Goal: Information Seeking & Learning: Learn about a topic

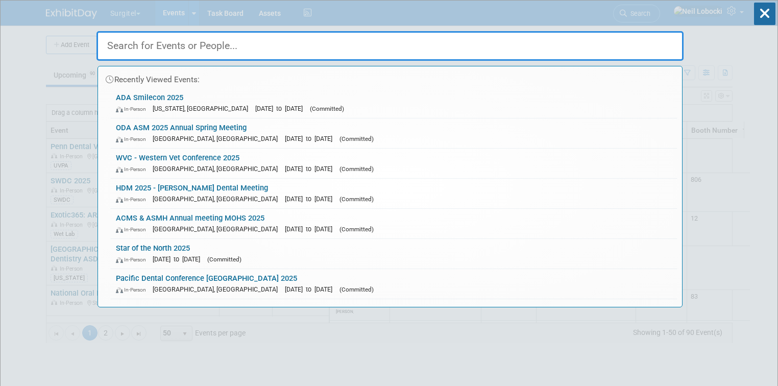
click at [274, 44] on input "text" at bounding box center [389, 46] width 587 height 30
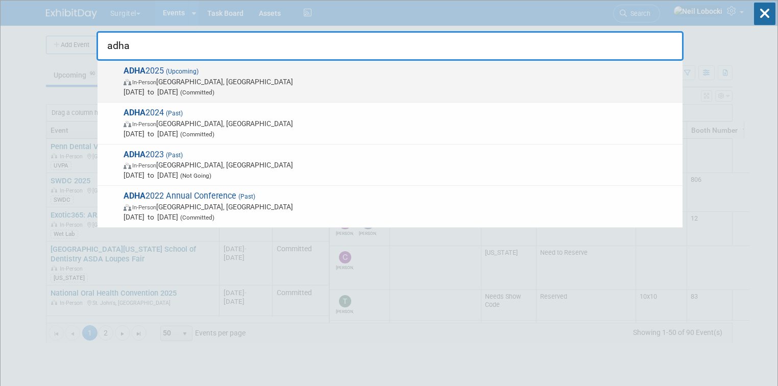
type input "adha"
click at [257, 82] on span "In-Person Long Beach, CA" at bounding box center [401, 82] width 554 height 10
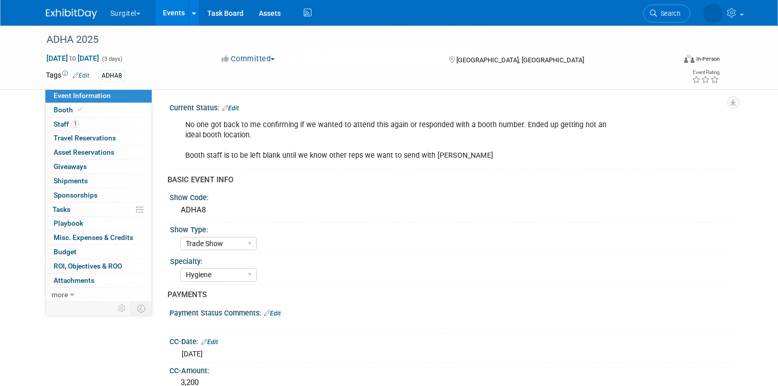
select select "Trade Show"
select select "Hygiene"
select select "SkyMiles - 93008"
click at [87, 126] on link "1 Staff 1" at bounding box center [98, 124] width 106 height 14
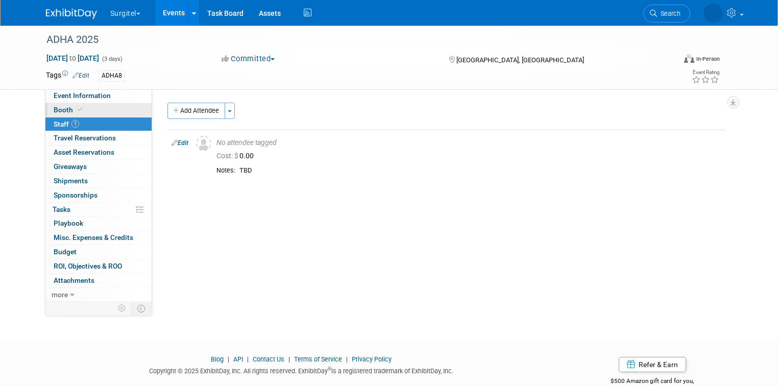
click at [57, 110] on span "Booth" at bounding box center [69, 110] width 31 height 8
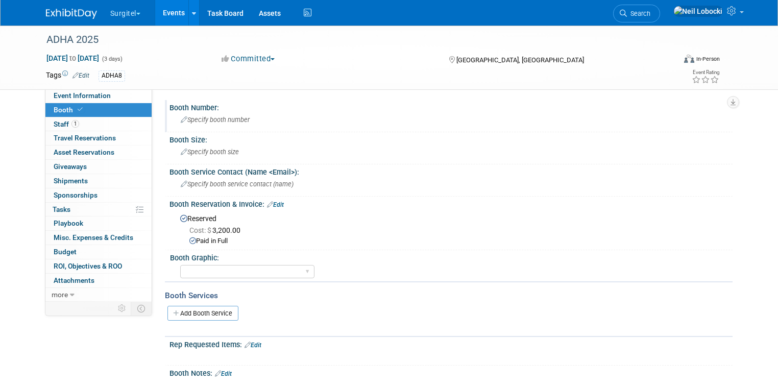
click at [181, 118] on icon at bounding box center [184, 120] width 7 height 7
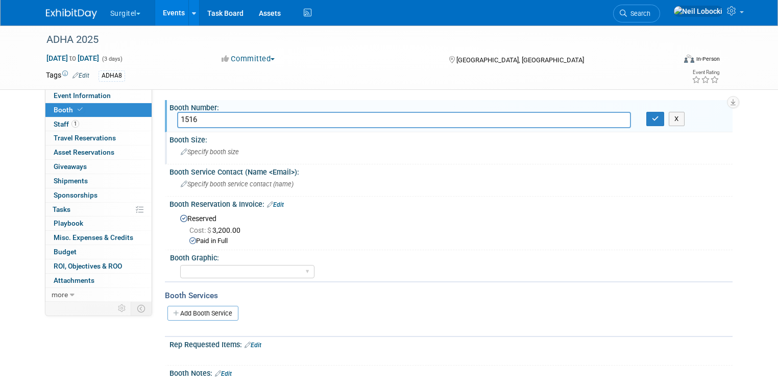
type input "1516"
click at [212, 151] on span "Specify booth size" at bounding box center [210, 152] width 58 height 8
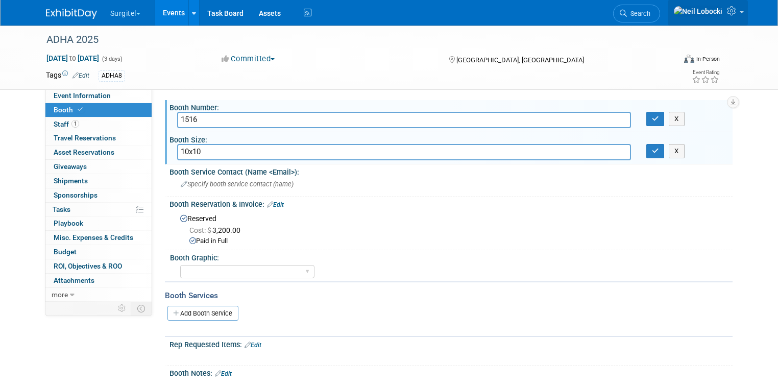
type input "10x10"
click at [659, 119] on icon "button" at bounding box center [655, 118] width 7 height 7
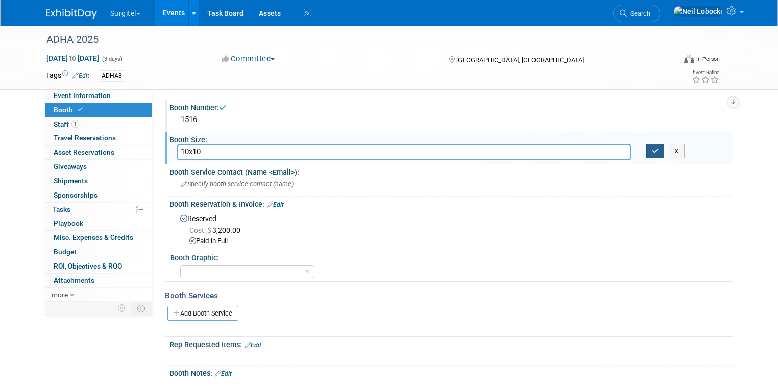
click at [659, 153] on icon "button" at bounding box center [655, 150] width 7 height 7
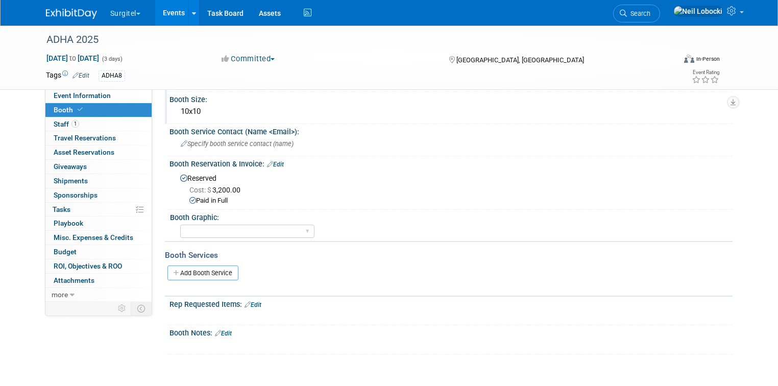
scroll to position [116, 0]
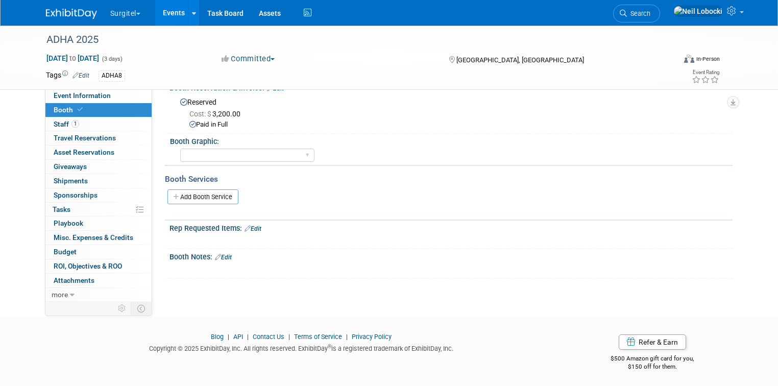
click at [225, 254] on link "Edit" at bounding box center [223, 257] width 17 height 7
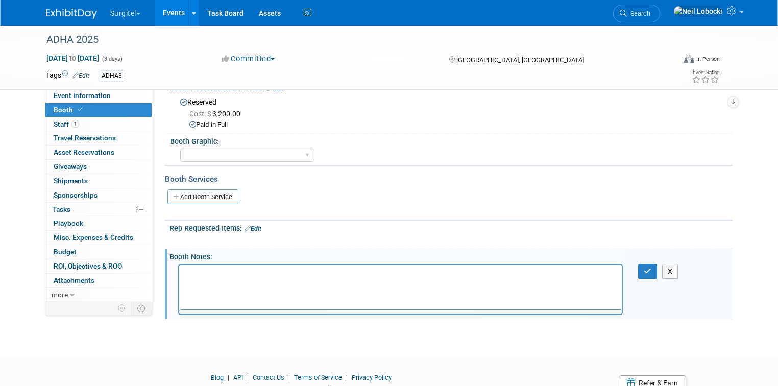
scroll to position [0, 0]
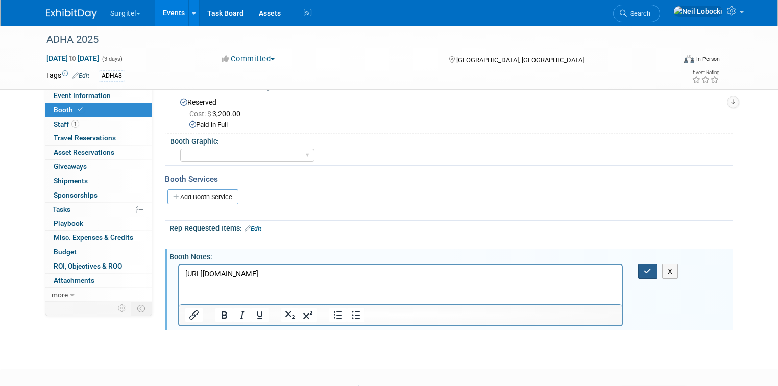
click at [648, 269] on button "button" at bounding box center [647, 271] width 19 height 15
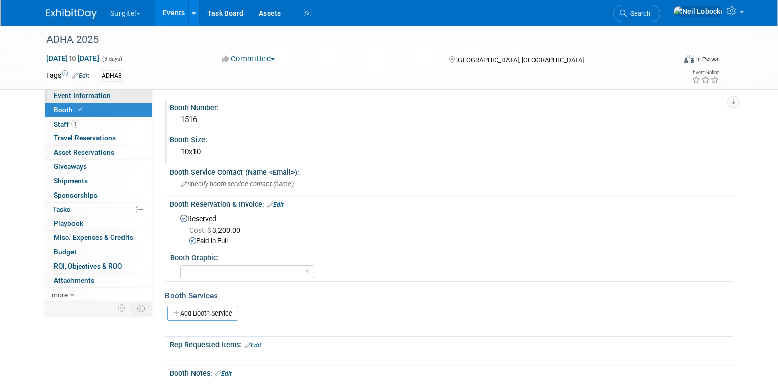
click at [81, 102] on link "Event Information" at bounding box center [98, 96] width 106 height 14
select select "Trade Show"
select select "Hygiene"
select select "SkyMiles - 93008"
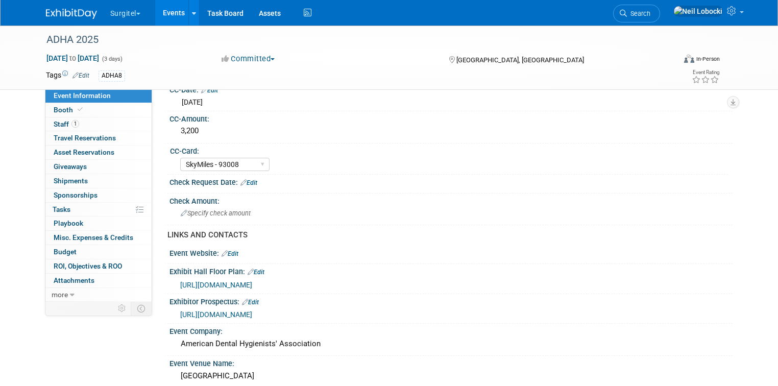
scroll to position [286, 0]
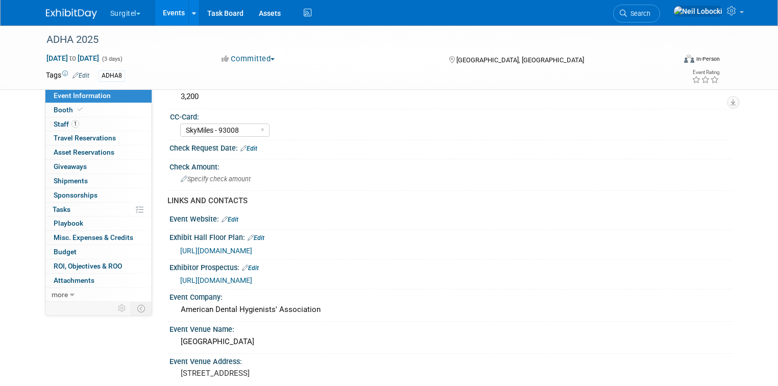
click at [252, 247] on span "https://www.conferenceharvester.com/floorplan/v2/index.asp?EventKey=JCIQIMOA" at bounding box center [216, 251] width 72 height 8
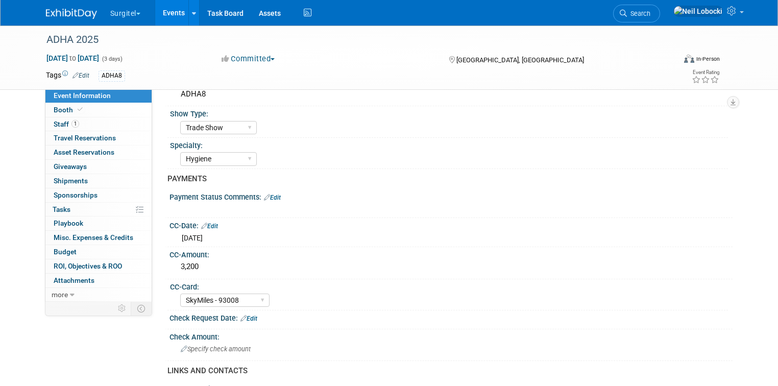
scroll to position [0, 0]
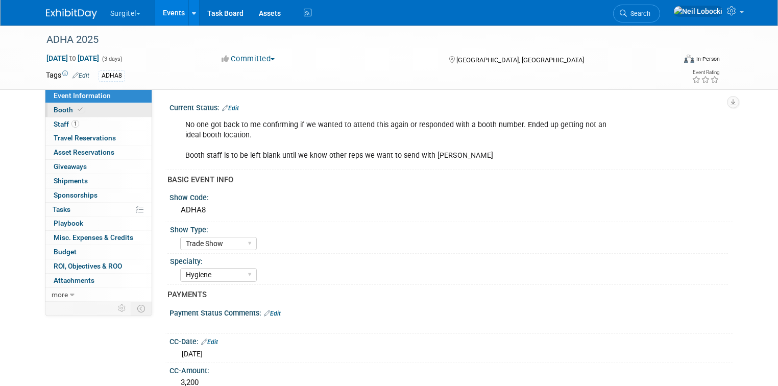
click at [95, 113] on link "Booth" at bounding box center [98, 110] width 106 height 14
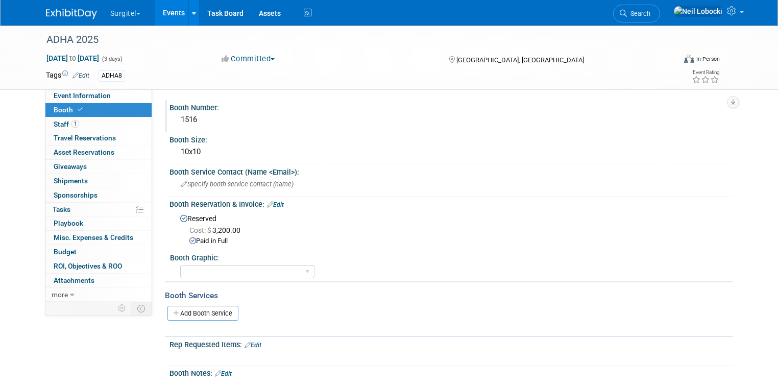
drag, startPoint x: 216, startPoint y: 119, endPoint x: 159, endPoint y: 120, distance: 56.7
click at [165, 120] on div "Booth Number: 1516" at bounding box center [449, 116] width 568 height 32
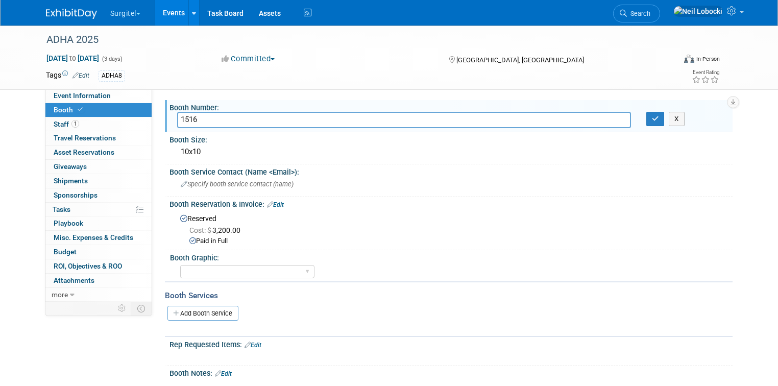
click at [205, 121] on input "1516" at bounding box center [404, 120] width 454 height 16
click at [204, 121] on input "1516" at bounding box center [404, 120] width 454 height 16
click at [659, 120] on icon "button" at bounding box center [655, 118] width 7 height 7
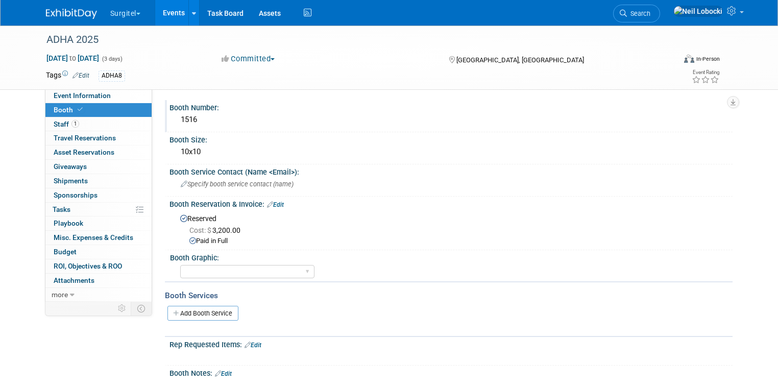
click at [53, 14] on img at bounding box center [71, 14] width 51 height 10
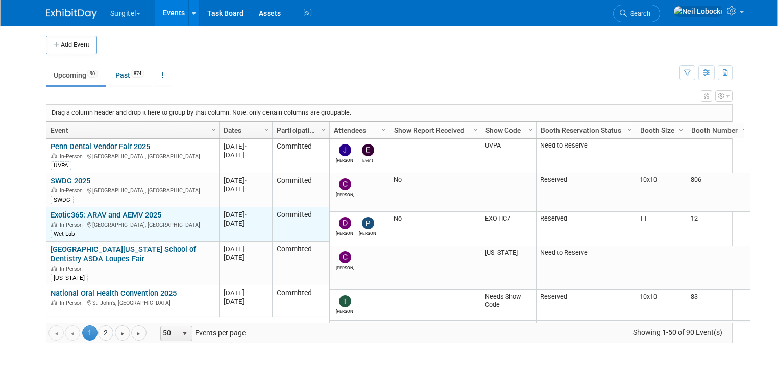
click at [120, 214] on link "Exotic365: ARAV and AEMV 2025" at bounding box center [106, 214] width 111 height 9
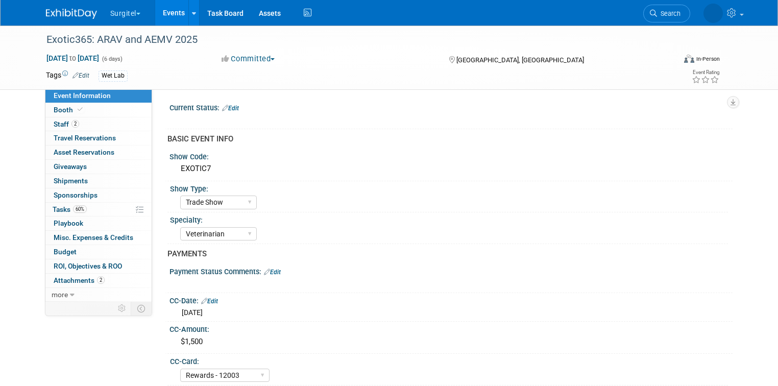
select select "Trade Show"
select select "Veterinarian"
select select "Rewards - 12003"
select select "No"
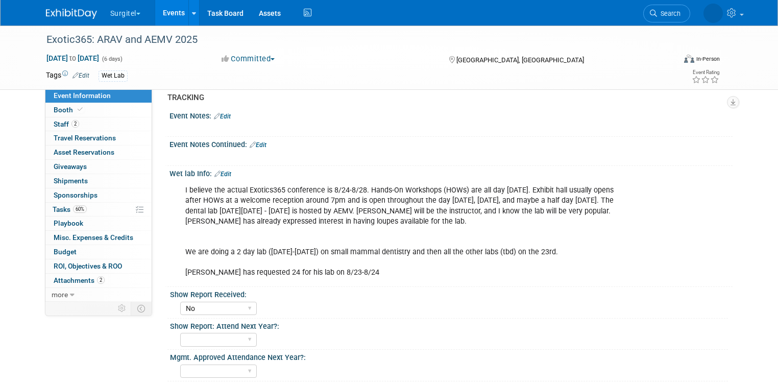
scroll to position [735, 0]
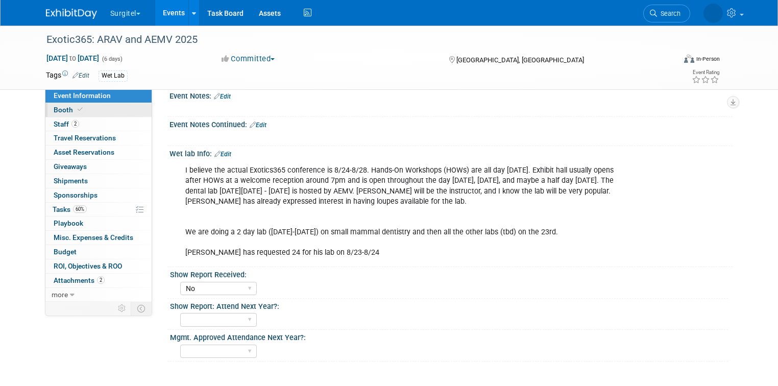
click at [106, 113] on link "Booth" at bounding box center [98, 110] width 106 height 14
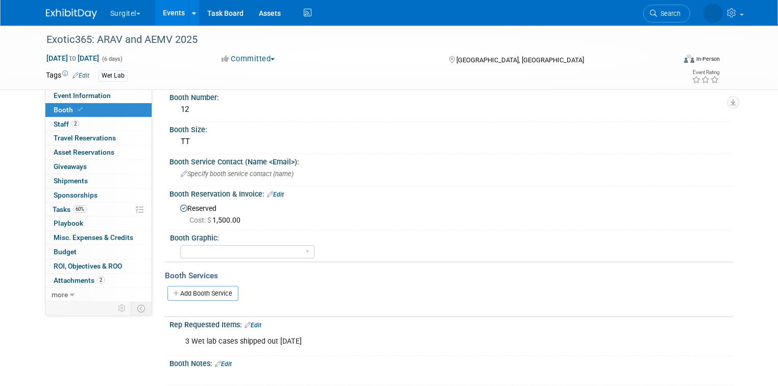
scroll to position [0, 0]
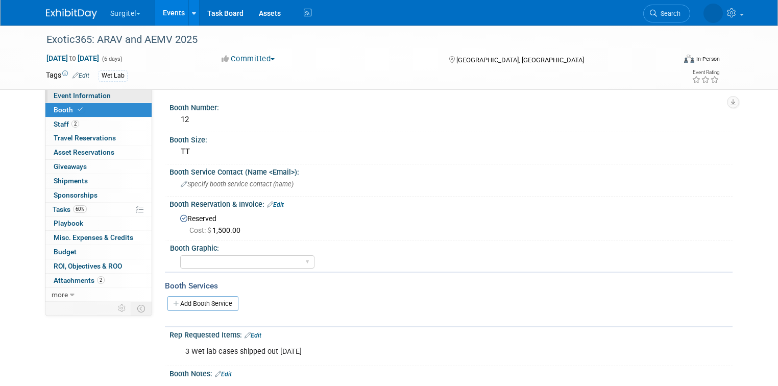
click at [88, 97] on span "Event Information" at bounding box center [82, 95] width 57 height 8
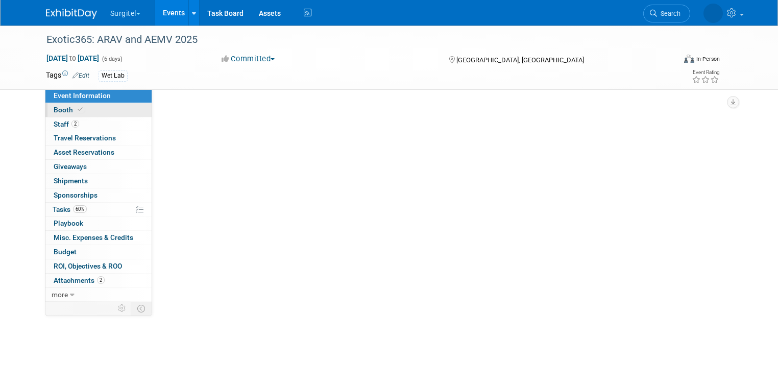
select select "Trade Show"
select select "Veterinarian"
select select "Rewards - 12003"
select select "No"
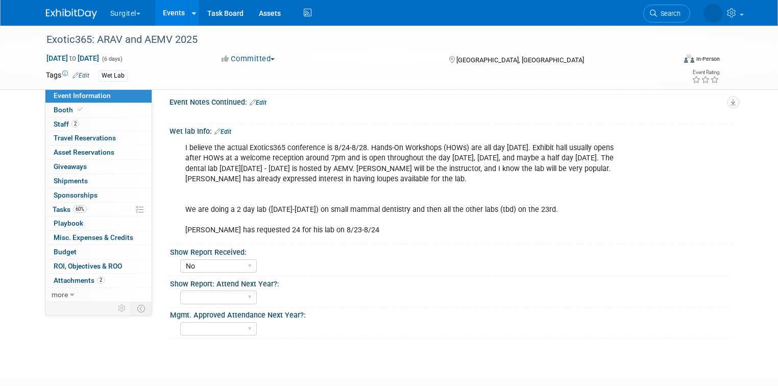
scroll to position [735, 0]
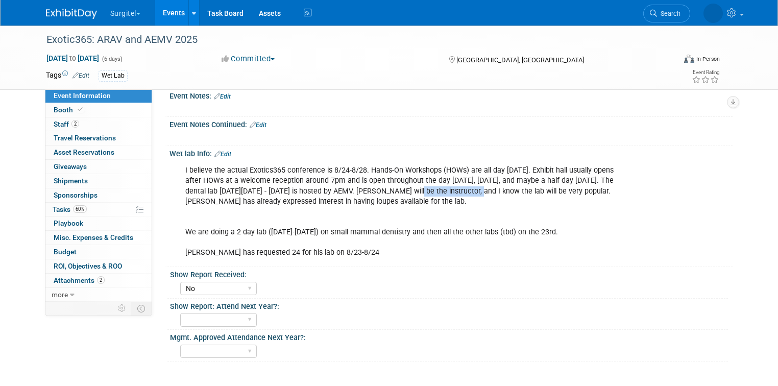
drag, startPoint x: 404, startPoint y: 185, endPoint x: 463, endPoint y: 187, distance: 59.8
click at [463, 187] on div "I believe the actual Exotics365 conference is 8/24-8/28. Hands-On Workshops (HO…" at bounding box center [400, 211] width 445 height 103
copy div "Dr. Vittorio Capello"
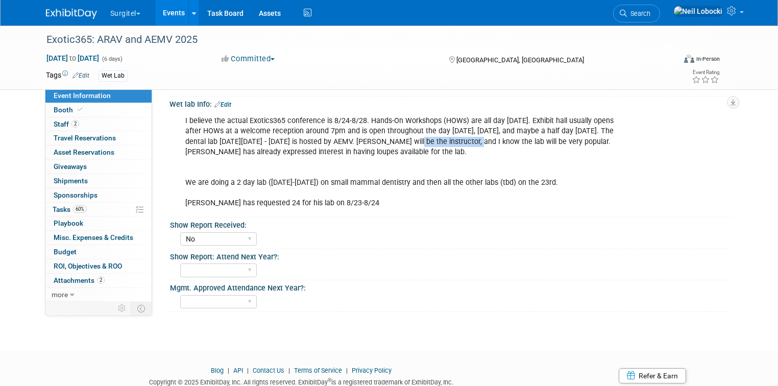
scroll to position [813, 0]
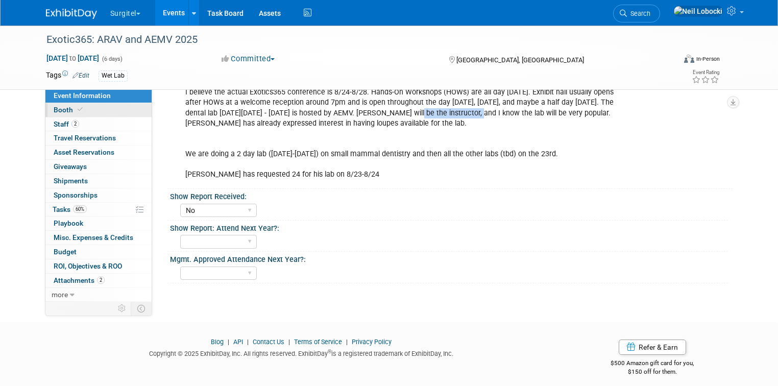
click at [95, 108] on link "Booth" at bounding box center [98, 110] width 106 height 14
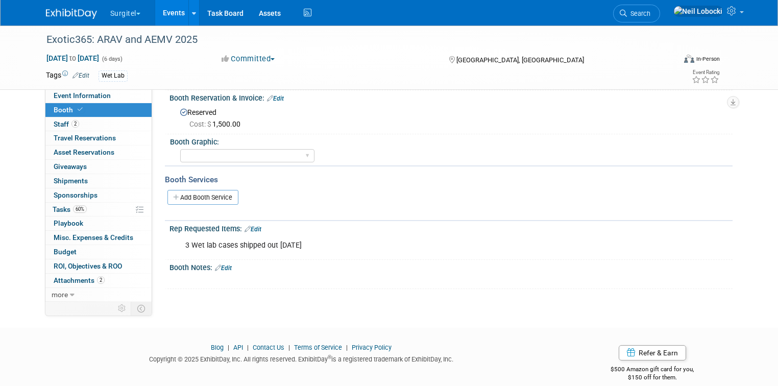
scroll to position [116, 0]
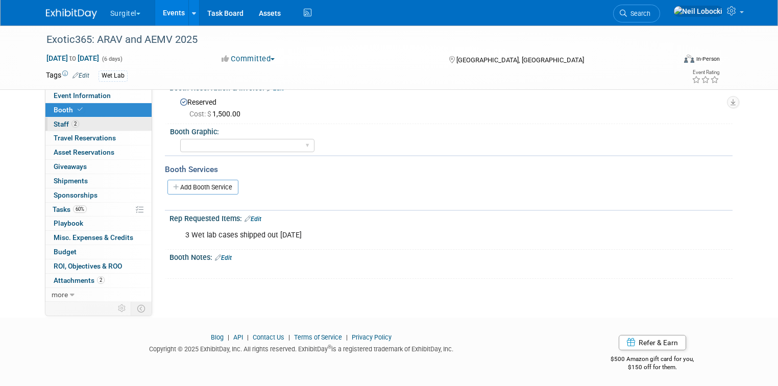
click at [93, 126] on link "2 Staff 2" at bounding box center [98, 124] width 106 height 14
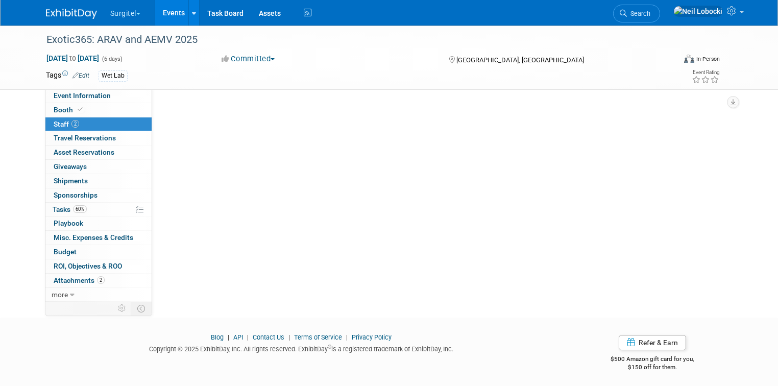
scroll to position [0, 0]
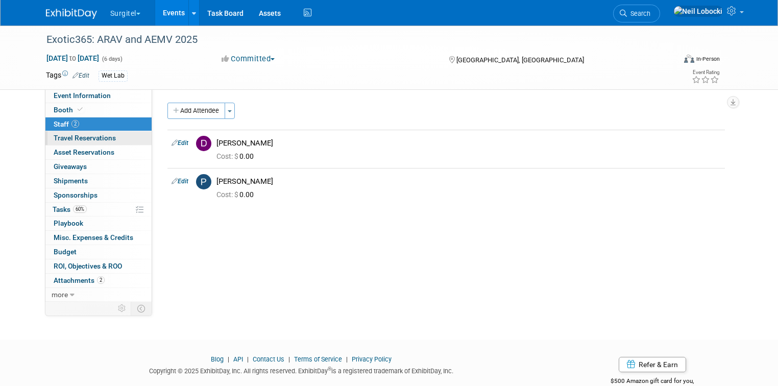
click at [93, 141] on span "Travel Reservations 0" at bounding box center [85, 138] width 62 height 8
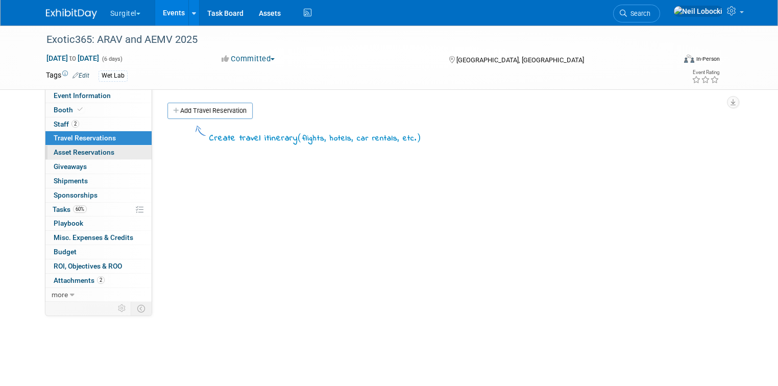
click at [89, 153] on span "Asset Reservations 0" at bounding box center [84, 152] width 61 height 8
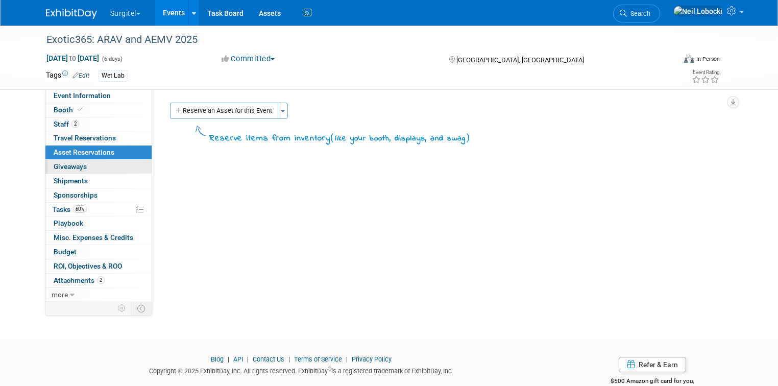
click at [84, 167] on link "0 Giveaways 0" at bounding box center [98, 167] width 106 height 14
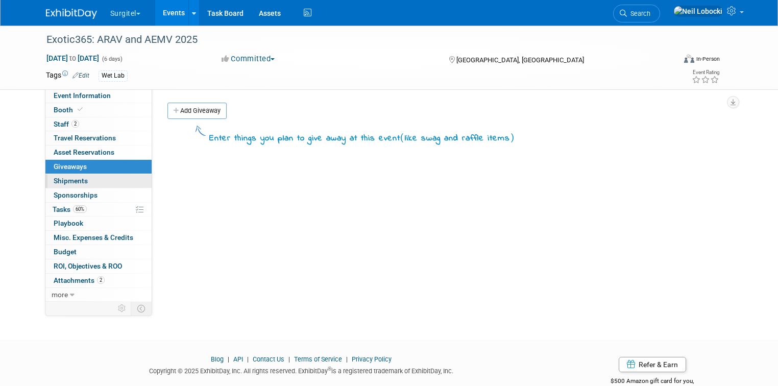
click at [81, 180] on link "0 Shipments 0" at bounding box center [98, 181] width 106 height 14
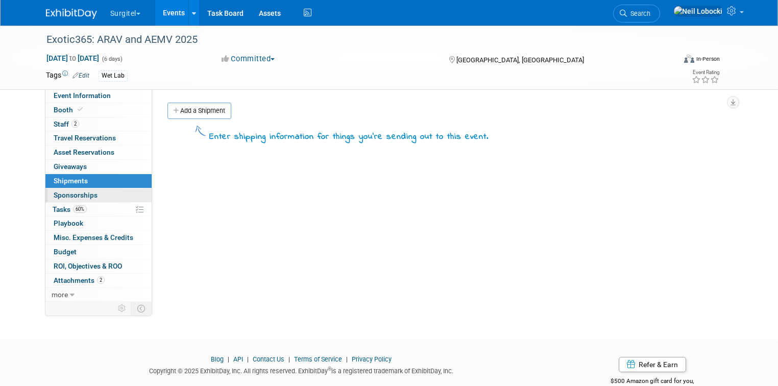
click at [83, 196] on span "Sponsorships 0" at bounding box center [76, 195] width 44 height 8
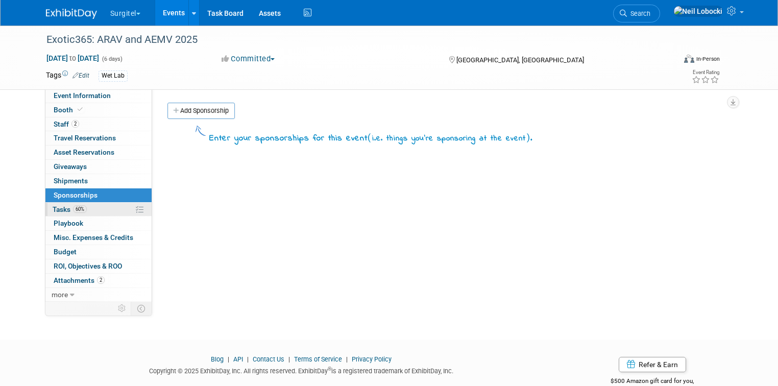
click at [87, 207] on link "60% Tasks 60%" at bounding box center [98, 210] width 106 height 14
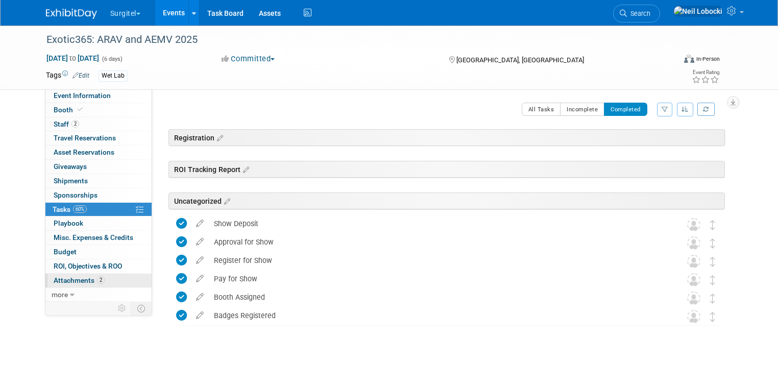
click at [105, 279] on link "2 Attachments 2" at bounding box center [98, 281] width 106 height 14
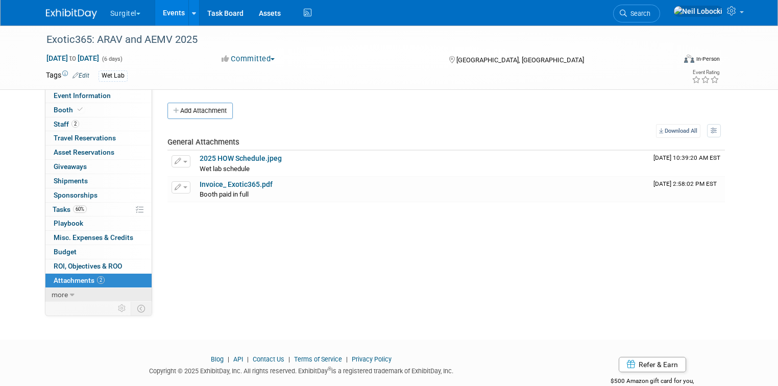
click at [53, 293] on span "more" at bounding box center [60, 294] width 16 height 8
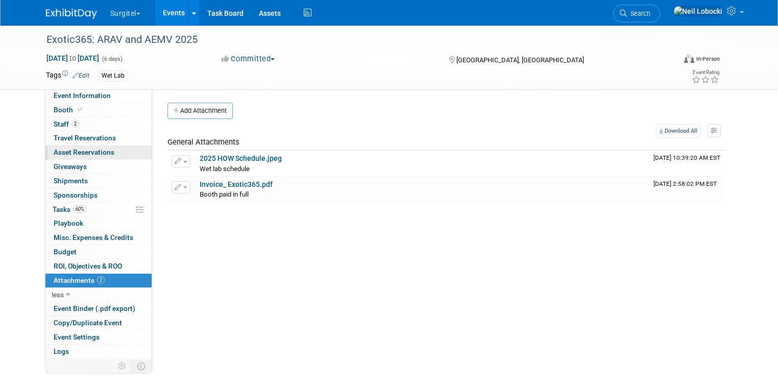
click at [89, 153] on span "Asset Reservations 0" at bounding box center [84, 152] width 61 height 8
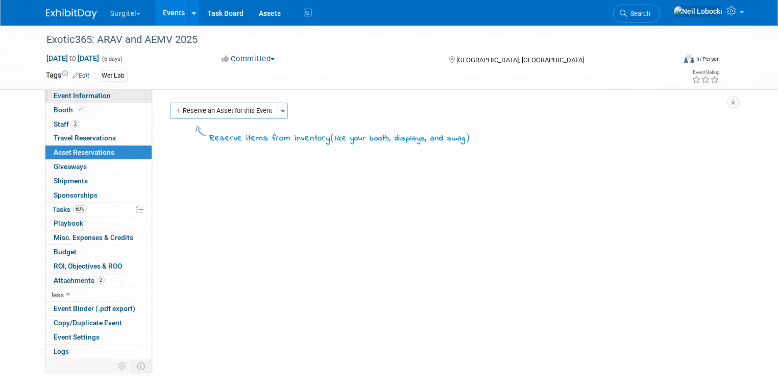
click at [84, 94] on span "Event Information" at bounding box center [82, 95] width 57 height 8
select select "Trade Show"
select select "Veterinarian"
select select "Rewards - 12003"
select select "No"
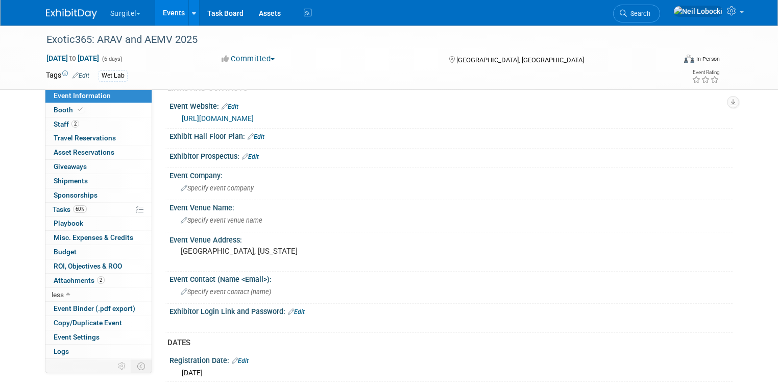
scroll to position [367, 0]
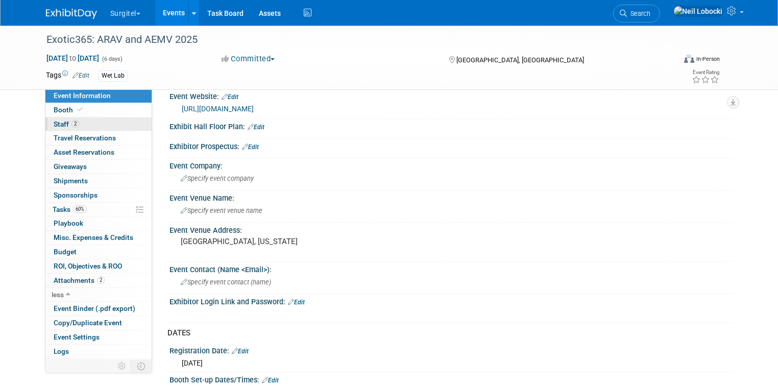
click at [105, 122] on link "2 Staff 2" at bounding box center [98, 124] width 106 height 14
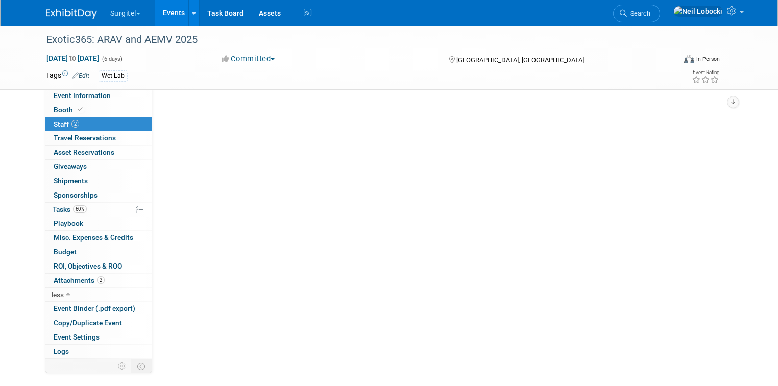
scroll to position [0, 0]
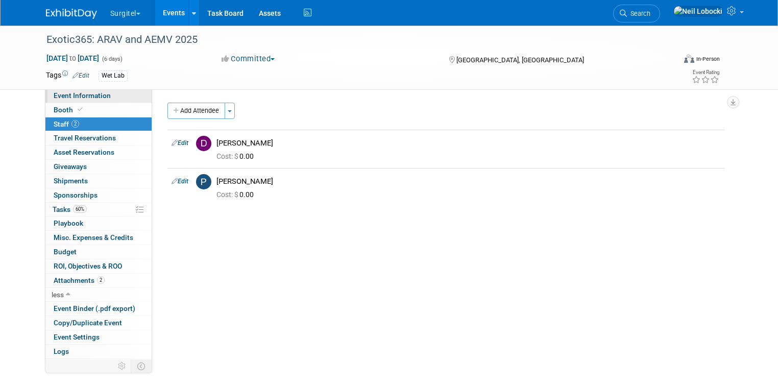
click at [94, 94] on span "Event Information" at bounding box center [82, 95] width 57 height 8
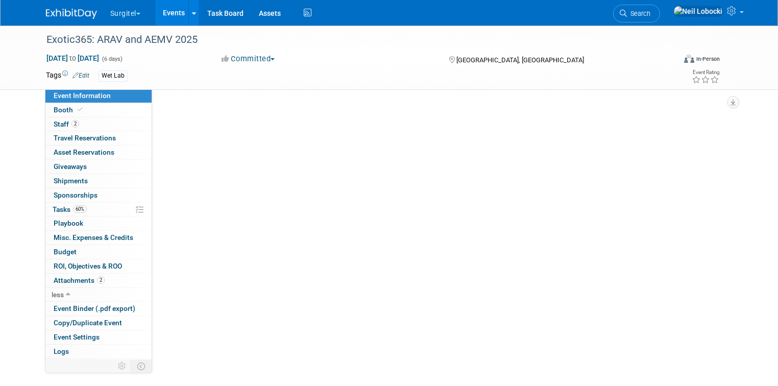
select select "Trade Show"
select select "Veterinarian"
select select "Rewards - 12003"
select select "No"
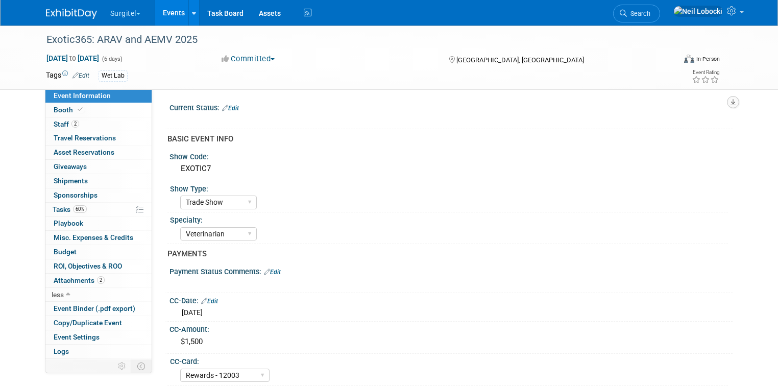
click at [735, 102] on icon "button" at bounding box center [732, 102] width 5 height 7
click at [671, 129] on link "Export tab to PDF" at bounding box center [688, 132] width 86 height 14
click at [96, 106] on link "Booth" at bounding box center [98, 110] width 106 height 14
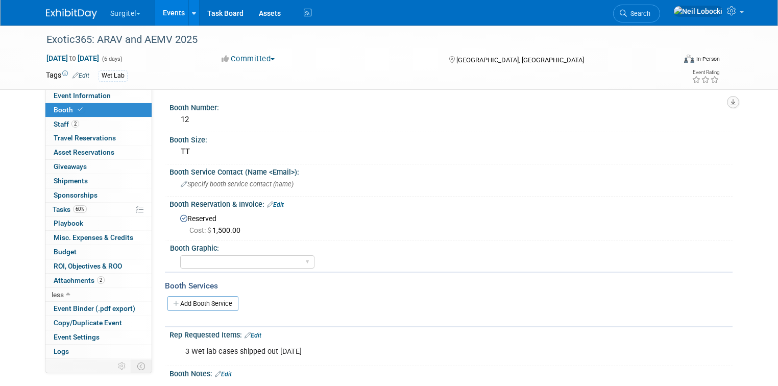
click at [735, 103] on icon "button" at bounding box center [732, 102] width 5 height 7
click at [683, 131] on link "Export tab to PDF" at bounding box center [688, 132] width 86 height 14
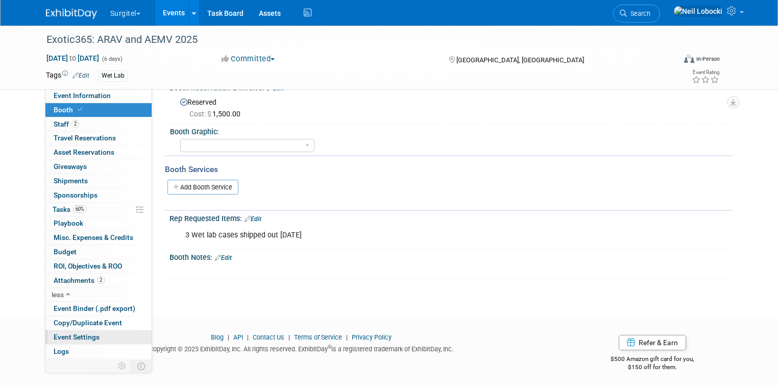
scroll to position [11, 0]
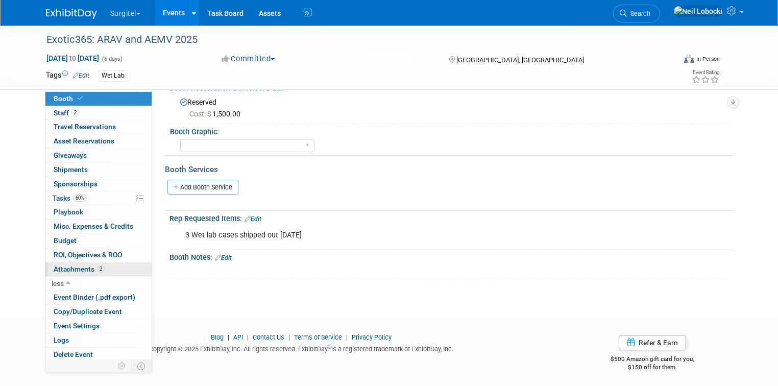
click at [67, 266] on span "Attachments 2" at bounding box center [79, 269] width 51 height 8
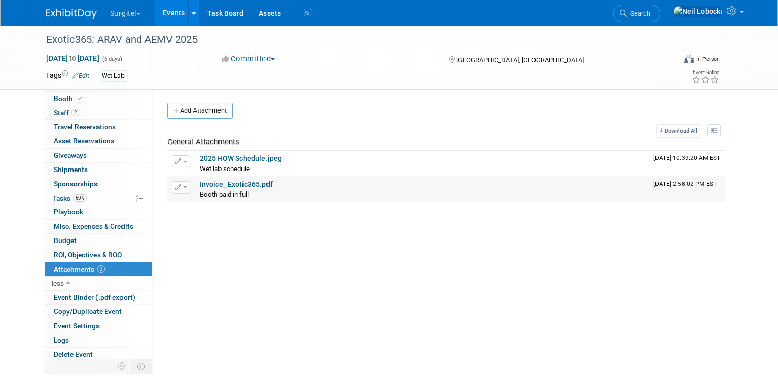
click at [238, 183] on link "Invoice_ Exotic365.pdf" at bounding box center [236, 184] width 73 height 8
click at [650, 14] on span "Search" at bounding box center [638, 14] width 23 height 8
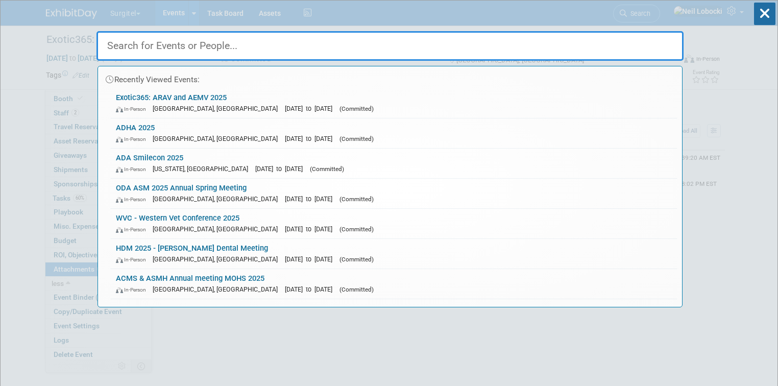
click at [327, 51] on input "text" at bounding box center [389, 46] width 587 height 30
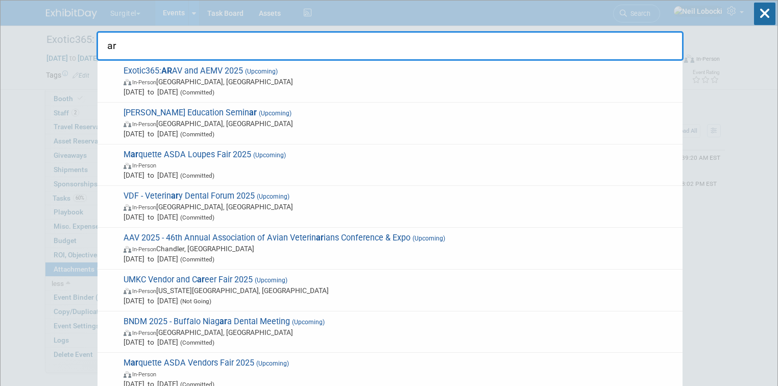
click at [175, 47] on input "ar" at bounding box center [389, 46] width 587 height 30
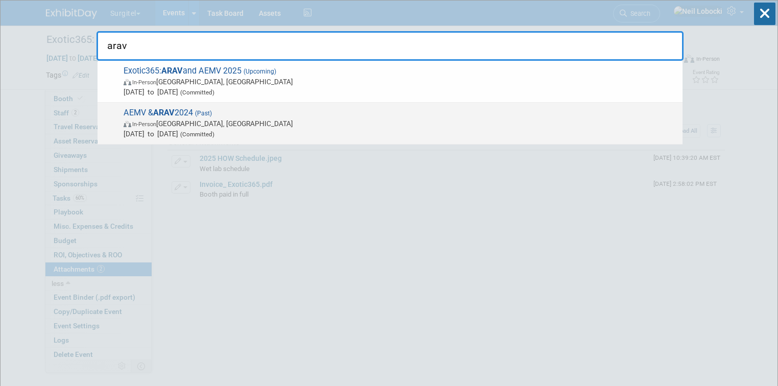
type input "arav"
click at [249, 129] on span "Aug 25, 2024 to Aug 29, 2024 (Committed)" at bounding box center [401, 134] width 554 height 10
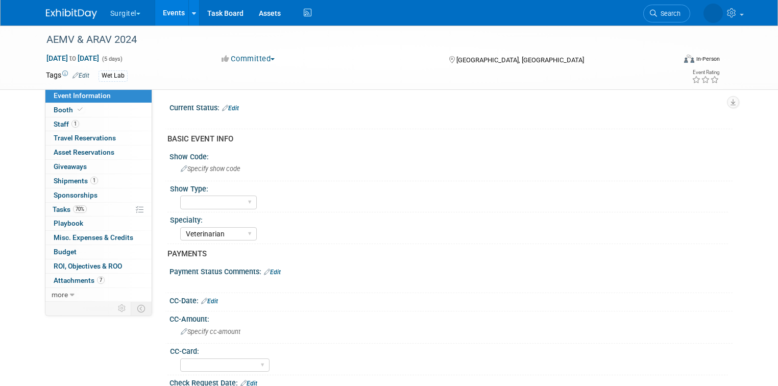
select select "Veterinarian"
select select "Yes"
click at [97, 279] on span "7" at bounding box center [101, 280] width 8 height 8
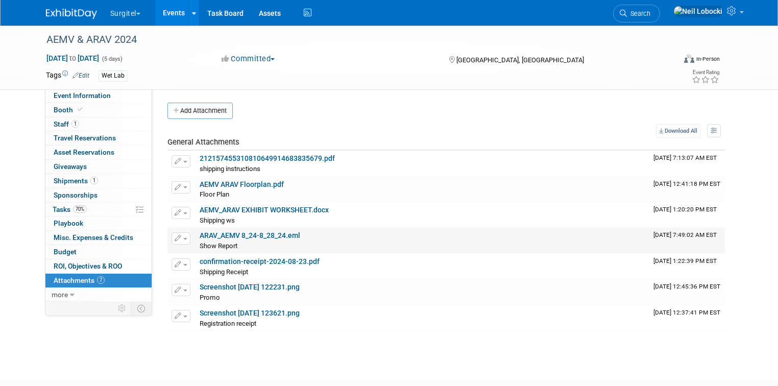
click at [278, 235] on link "ARAV_AEMV 8_24-8_28_24.eml" at bounding box center [250, 235] width 101 height 8
click at [102, 96] on link "Event Information" at bounding box center [98, 96] width 106 height 14
select select "Veterinarian"
select select "Yes"
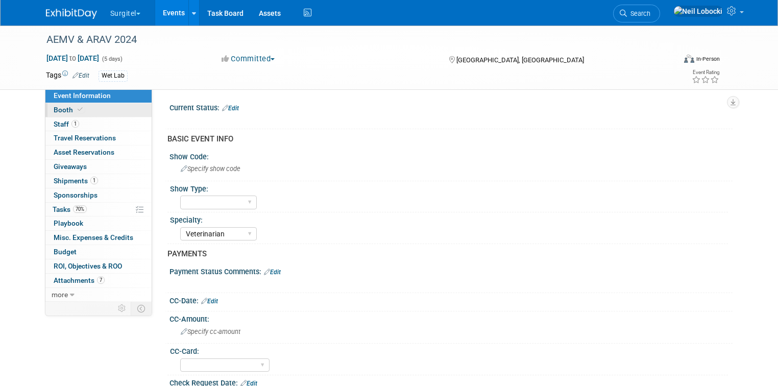
click at [101, 109] on link "Booth" at bounding box center [98, 110] width 106 height 14
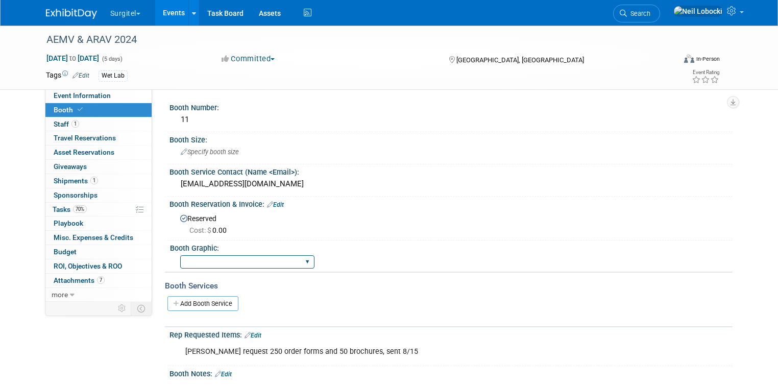
click at [283, 260] on select "Big Island Booth 10x20 Backlit 8' Fabric Popup 10' Light Box 2' Fabric Banner N…" at bounding box center [247, 262] width 134 height 14
click at [370, 240] on div "Booth Graphic:" at bounding box center [449, 246] width 558 height 13
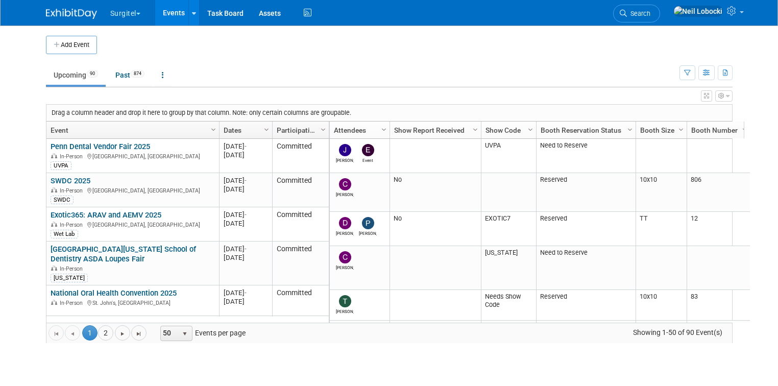
click at [650, 13] on span "Search" at bounding box center [638, 14] width 23 height 8
